Goal: Communication & Community: Ask a question

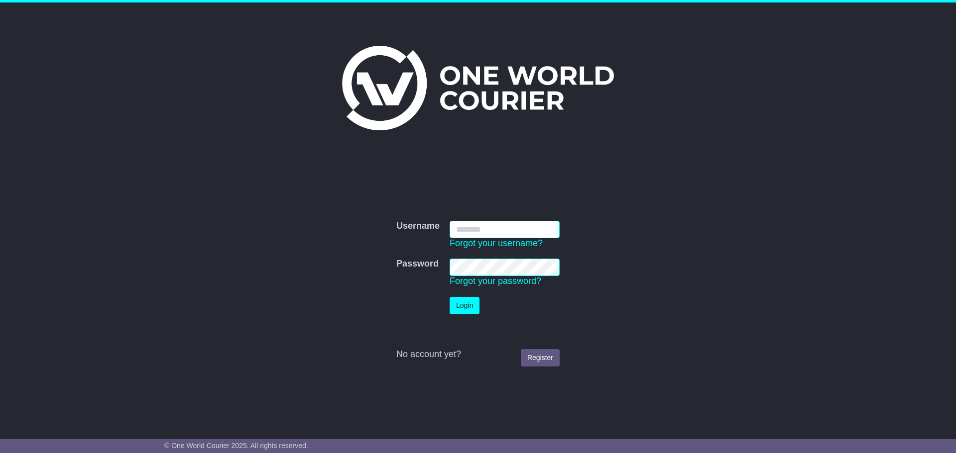
click at [493, 232] on input "Username" at bounding box center [504, 229] width 110 height 17
type input "**********"
click at [461, 309] on button "Login" at bounding box center [464, 305] width 30 height 17
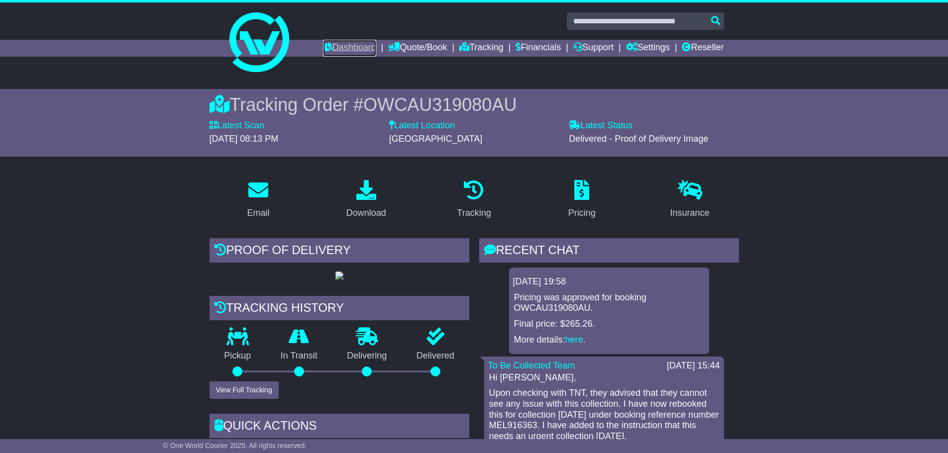
click at [335, 48] on link "Dashboard" at bounding box center [349, 48] width 53 height 17
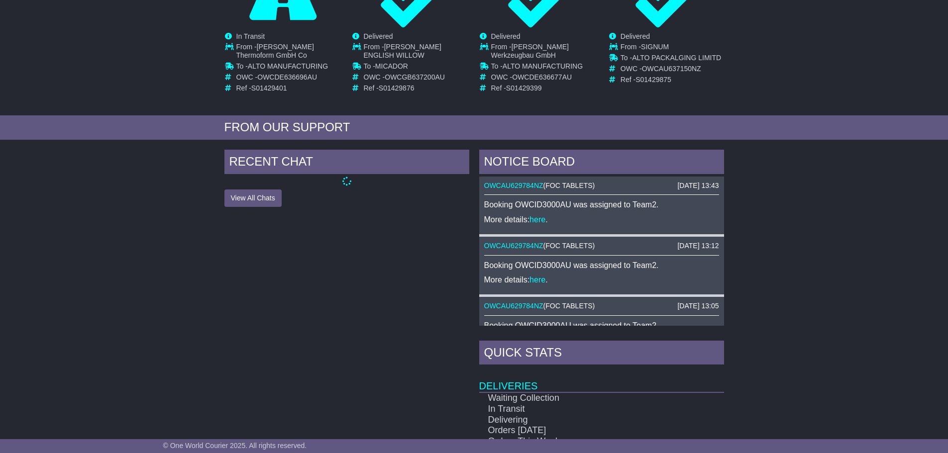
scroll to position [249, 0]
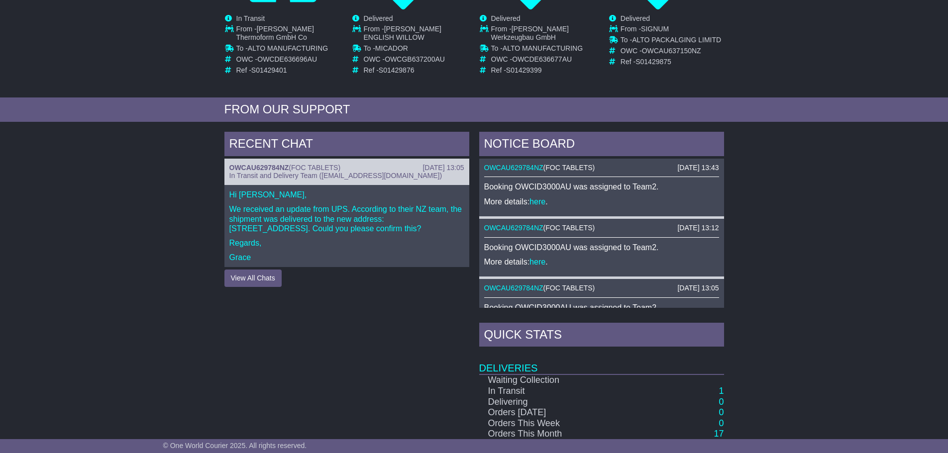
click at [248, 184] on div "[DATE] 13:05 OWCAU629784NZ ( FOC TABLETS ) In Transit and Delivery Team ([EMAIL…" at bounding box center [346, 172] width 245 height 27
click at [250, 167] on link "OWCAU629784NZ" at bounding box center [259, 168] width 60 height 8
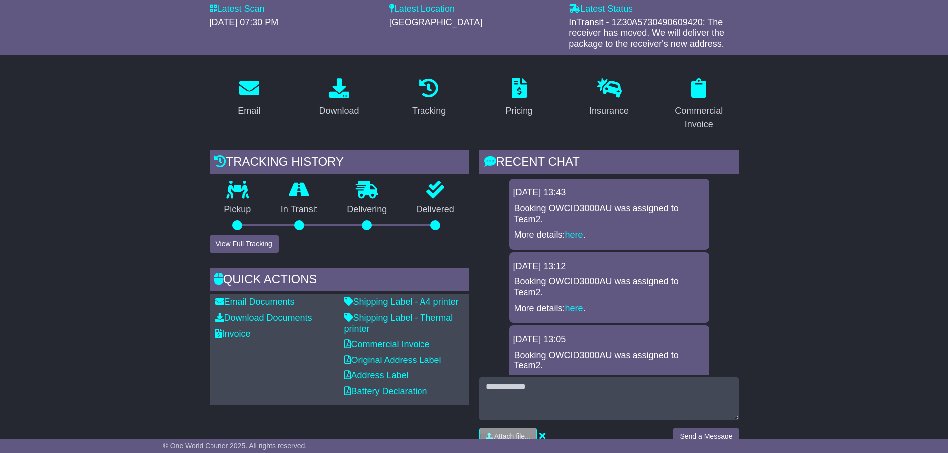
scroll to position [124, 0]
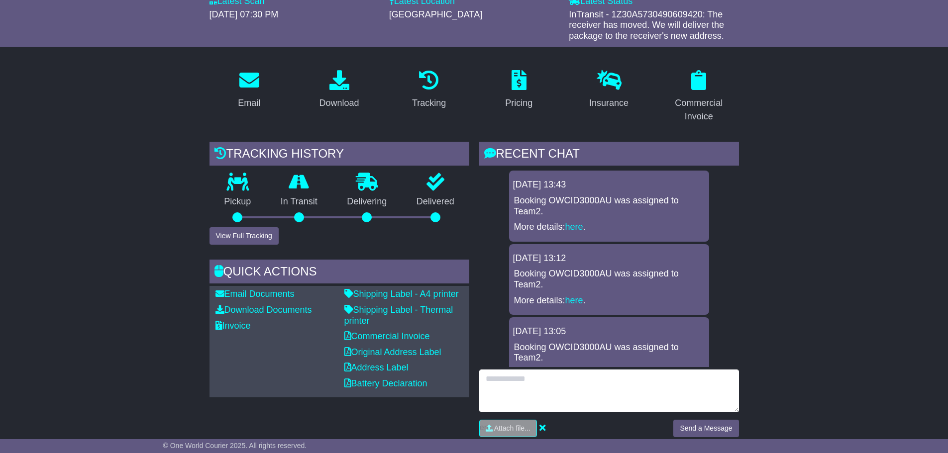
click at [513, 381] on textarea at bounding box center [609, 391] width 260 height 43
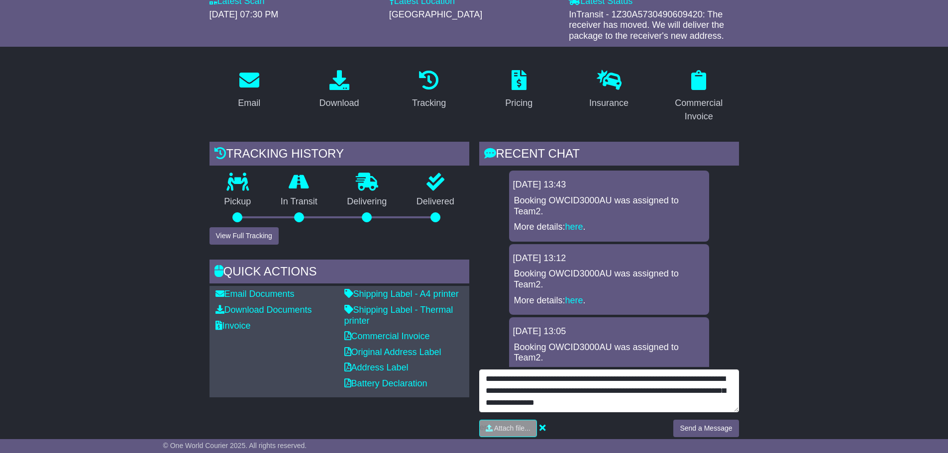
scroll to position [7, 0]
type textarea "**********"
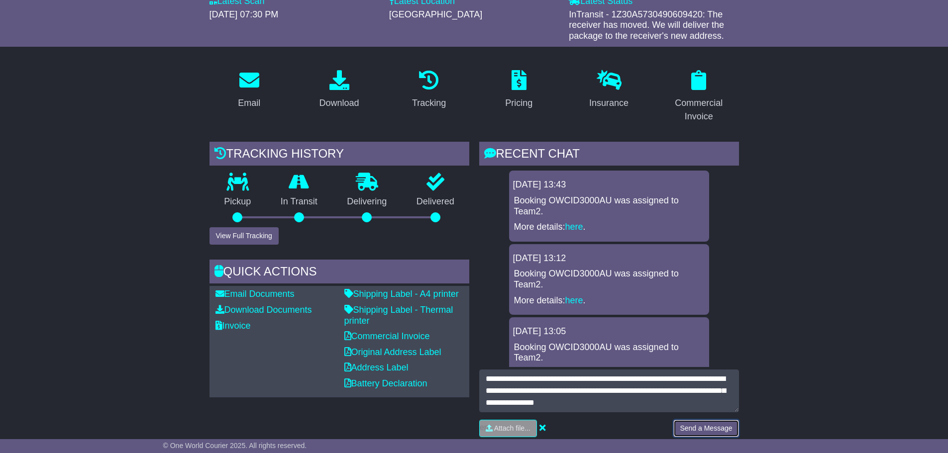
click at [691, 422] on button "Send a Message" at bounding box center [705, 428] width 65 height 17
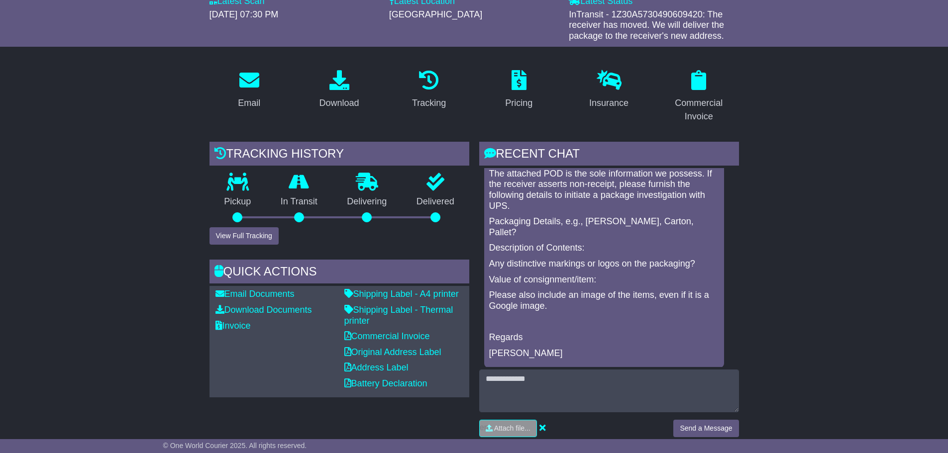
scroll to position [1908, 0]
click at [679, 112] on link "Attachment" at bounding box center [692, 107] width 53 height 10
